Goal: Information Seeking & Learning: Check status

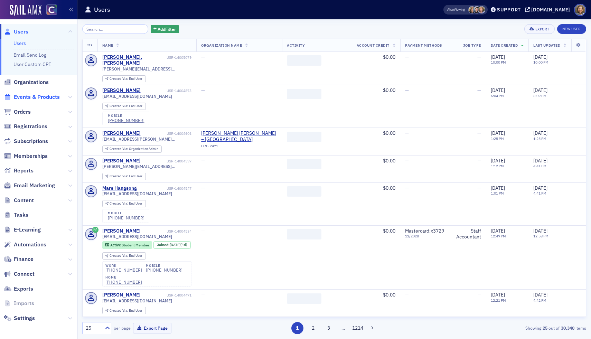
click at [27, 97] on span "Events & Products" at bounding box center [37, 97] width 46 height 8
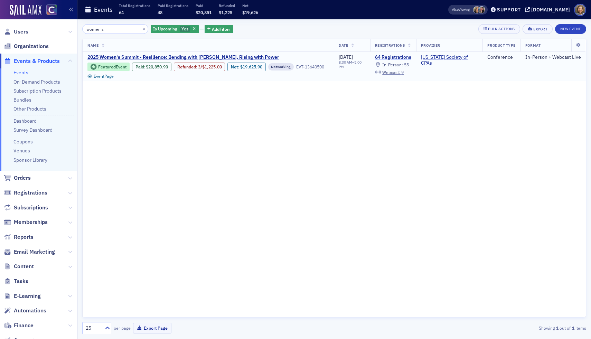
type input "women's"
click at [397, 56] on link "64 Registrations" at bounding box center [393, 57] width 36 height 6
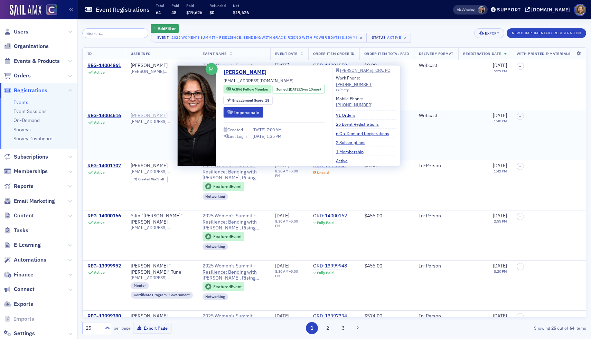
click at [156, 116] on div "[PERSON_NAME]" at bounding box center [149, 116] width 37 height 6
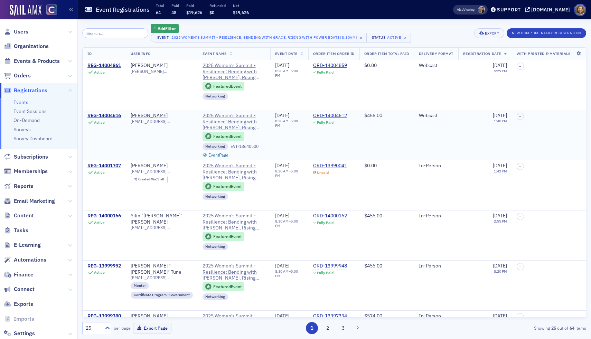
click at [241, 118] on span "2025 Women's Summit - Resilience: Bending with [PERSON_NAME], Rising with Power" at bounding box center [233, 122] width 63 height 18
click at [339, 116] on div "ORD-14004612" at bounding box center [330, 116] width 34 height 6
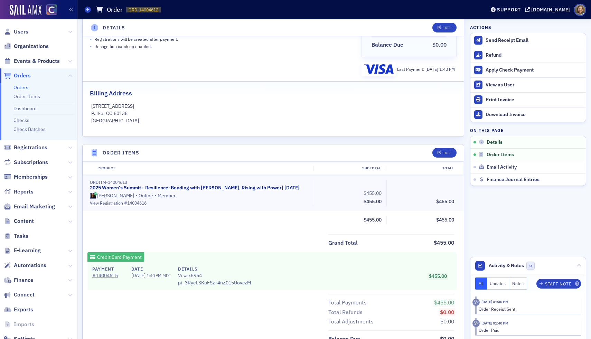
scroll to position [125, 0]
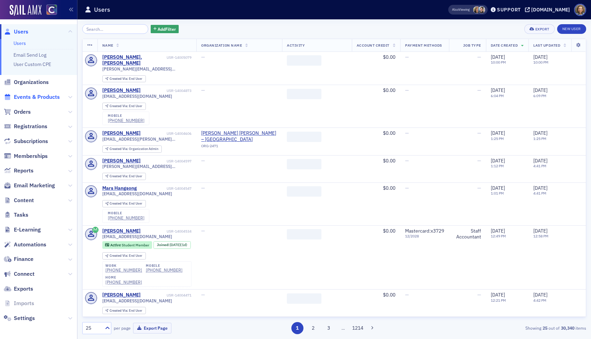
click at [29, 96] on span "Events & Products" at bounding box center [37, 97] width 46 height 8
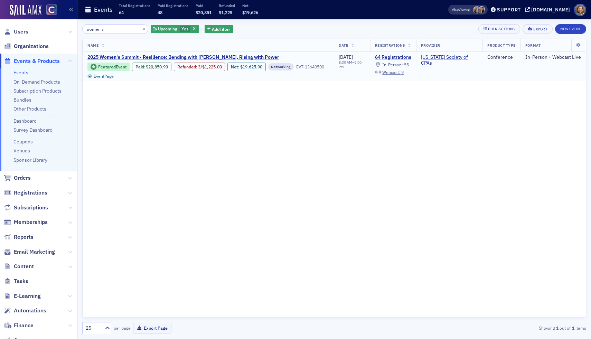
type input "women's"
click at [398, 56] on link "64 Registrations" at bounding box center [393, 57] width 36 height 6
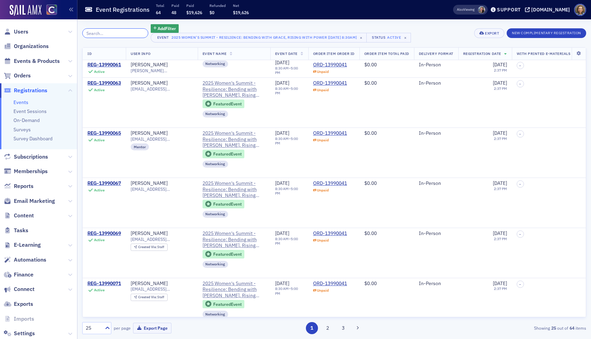
scroll to position [852, 0]
